Goal: Find contact information: Find contact information

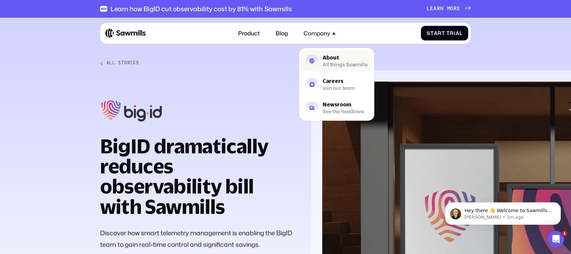
click at [311, 58] on img at bounding box center [311, 60] width 13 height 13
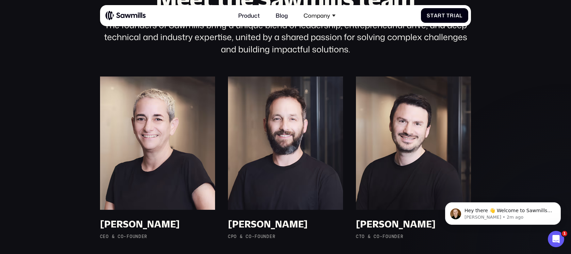
scroll to position [465, 0]
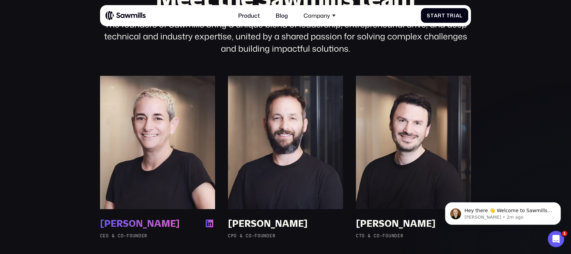
click at [208, 223] on img at bounding box center [210, 224] width 12 height 12
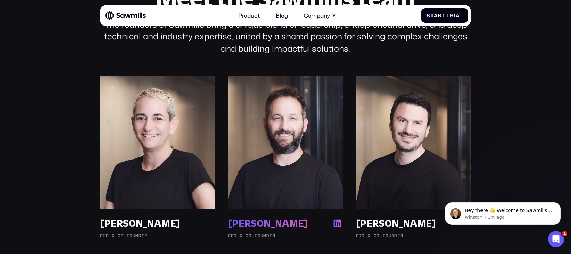
click at [337, 223] on img at bounding box center [338, 224] width 12 height 12
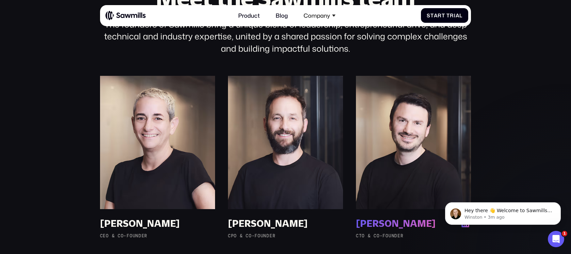
click at [377, 226] on div "Amir Jakoby" at bounding box center [396, 224] width 80 height 12
